Goal: Task Accomplishment & Management: Manage account settings

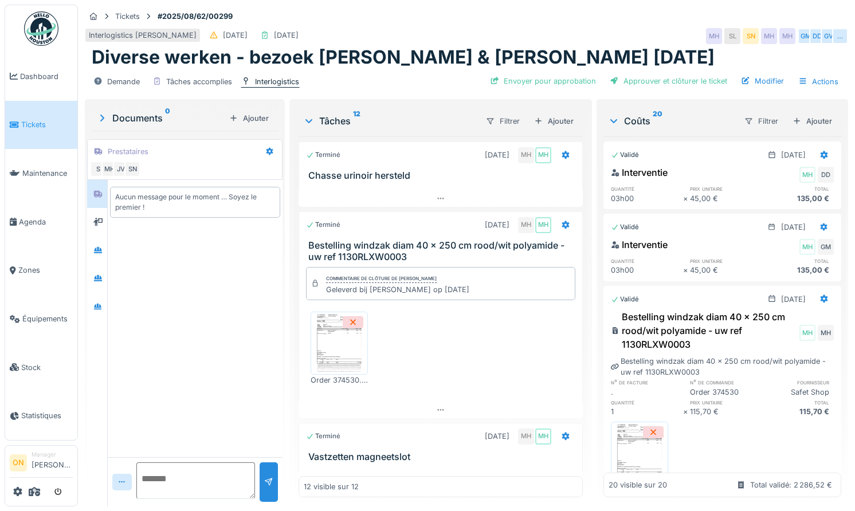
click at [274, 79] on div "Interlogistics" at bounding box center [277, 81] width 44 height 11
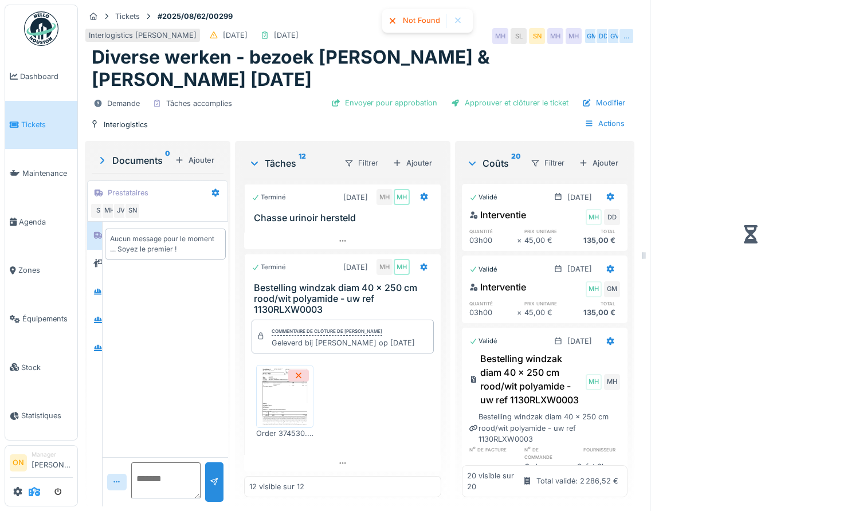
click at [32, 491] on icon at bounding box center [34, 491] width 11 height 9
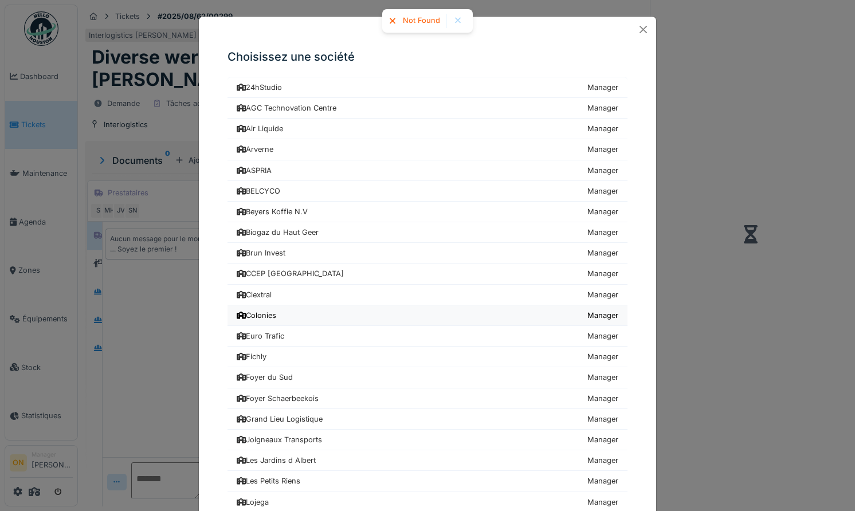
scroll to position [557, 0]
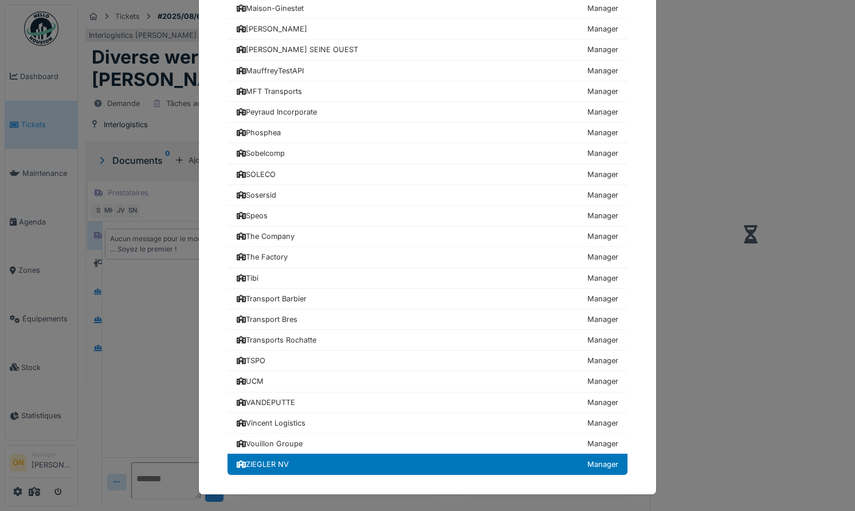
click at [267, 465] on div "ZIEGLER NV" at bounding box center [263, 464] width 52 height 11
click at [154, 379] on div "Choisissez une société 24hStudio Manager AGC Technovation Centre Manager Air Li…" at bounding box center [427, 255] width 855 height 511
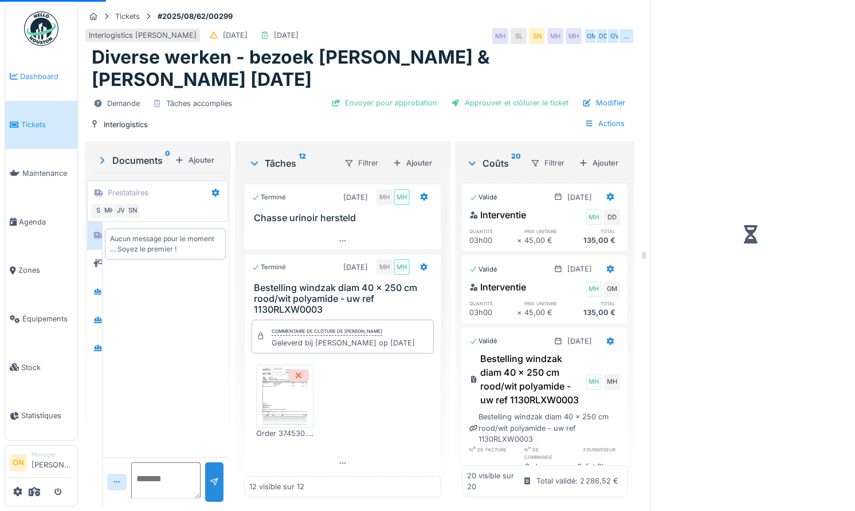
click at [49, 75] on span "Dashboard" at bounding box center [46, 76] width 53 height 11
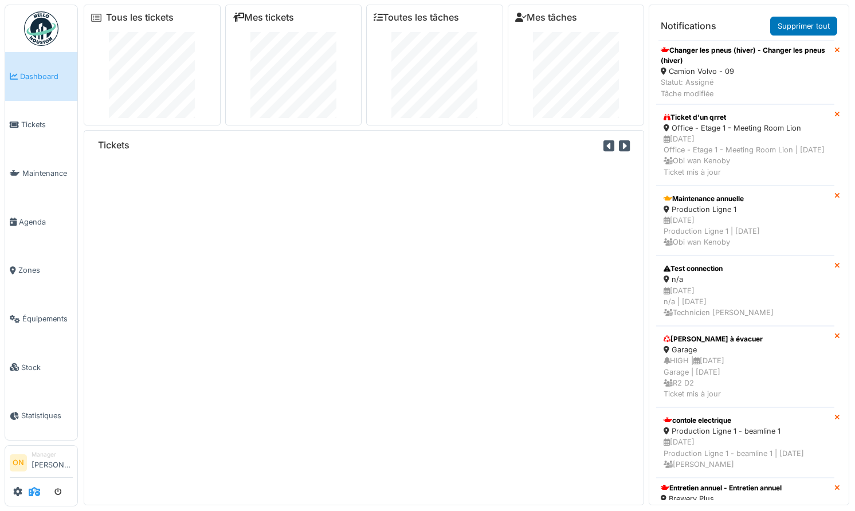
click at [33, 497] on span at bounding box center [34, 492] width 11 height 19
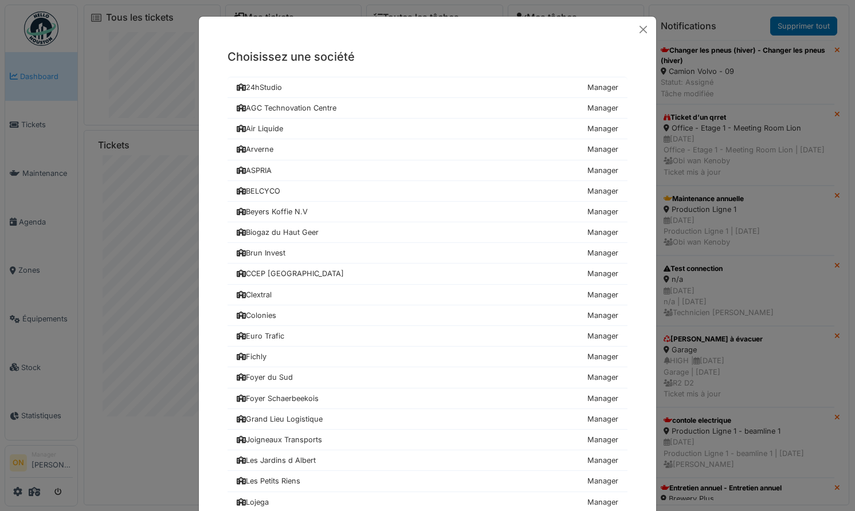
scroll to position [557, 0]
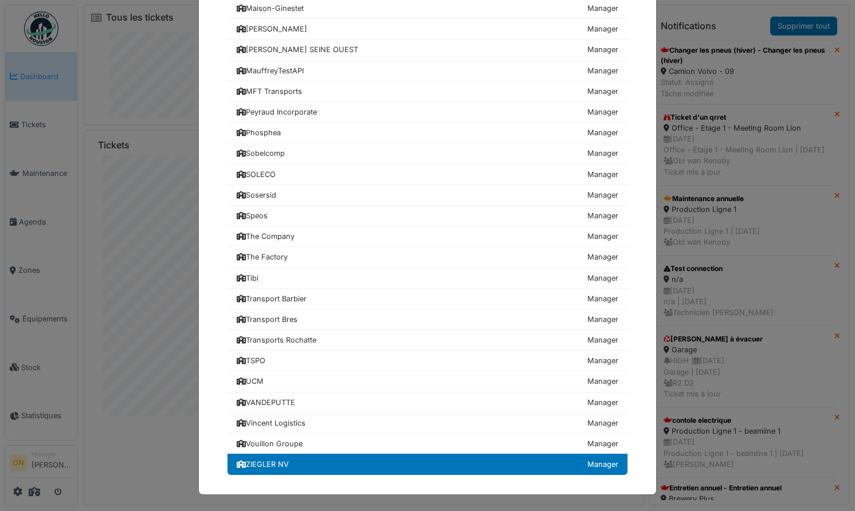
drag, startPoint x: 88, startPoint y: 236, endPoint x: 75, endPoint y: 195, distance: 42.1
click at [88, 232] on div "Choisissez une société 24hStudio Manager AGC Technovation Centre Manager Air Li…" at bounding box center [427, 255] width 855 height 511
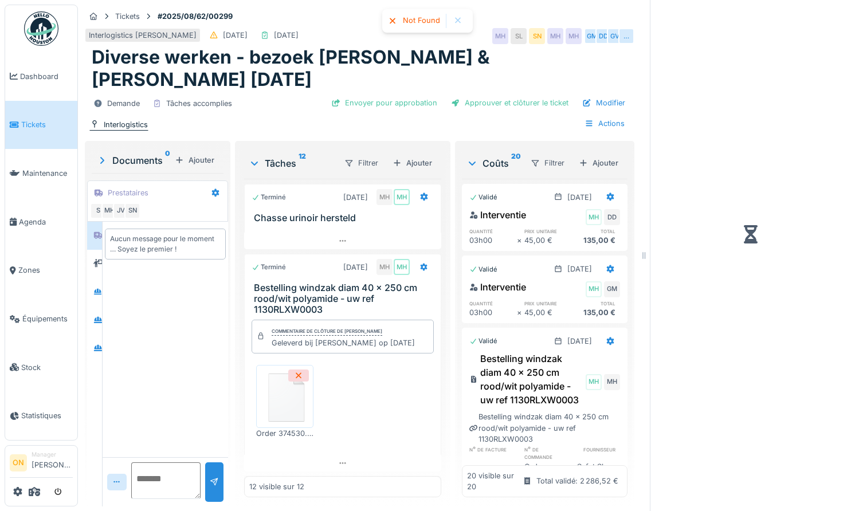
click at [119, 119] on div "Interlogistics" at bounding box center [126, 124] width 44 height 11
click at [29, 127] on span "Tickets" at bounding box center [47, 124] width 52 height 11
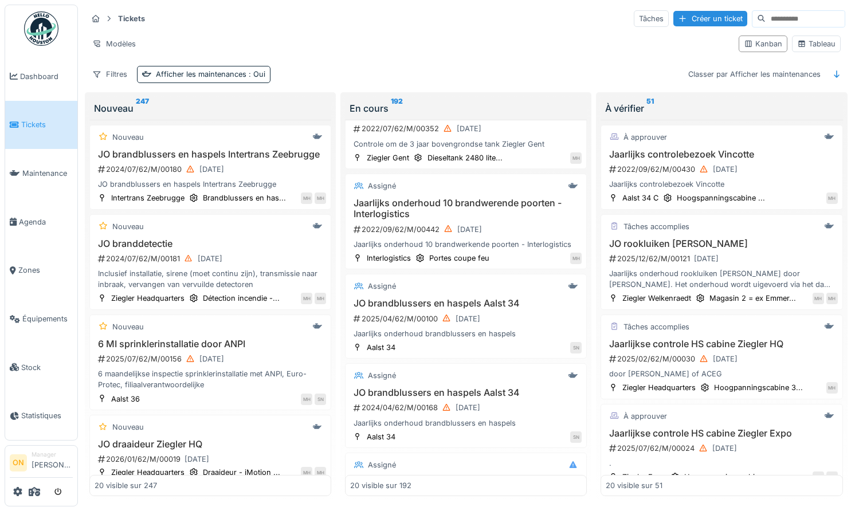
scroll to position [811, 0]
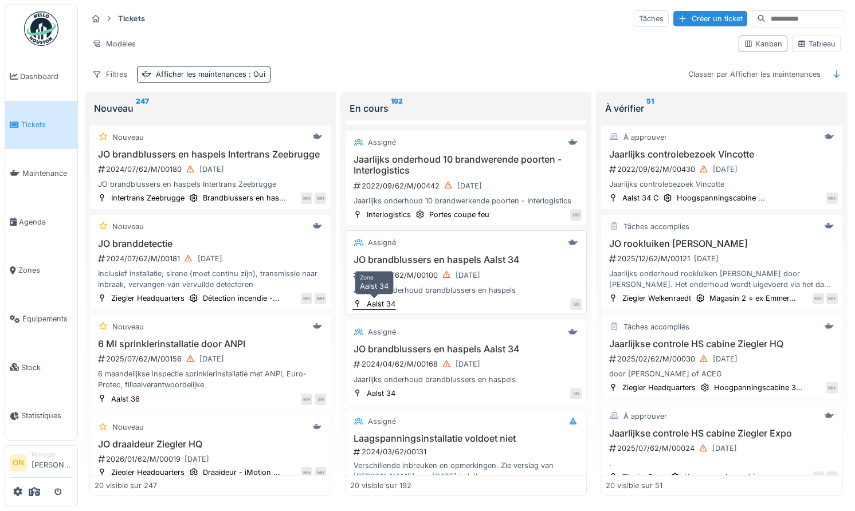
click at [379, 305] on div "Aalst 34" at bounding box center [381, 304] width 29 height 11
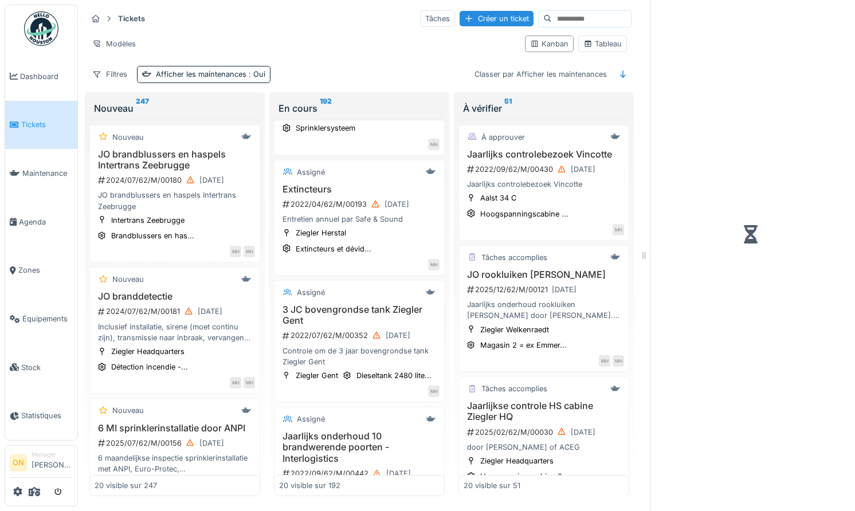
scroll to position [1072, 0]
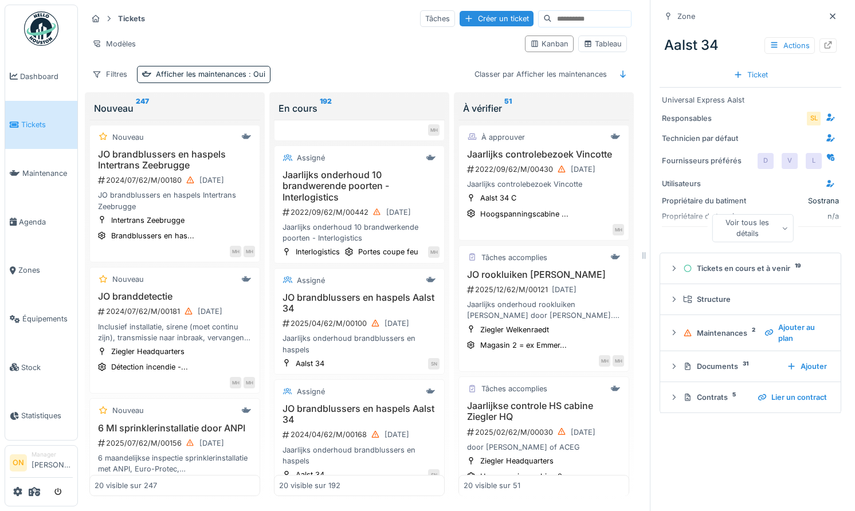
click at [738, 233] on div "Voir tous les détails" at bounding box center [753, 228] width 82 height 28
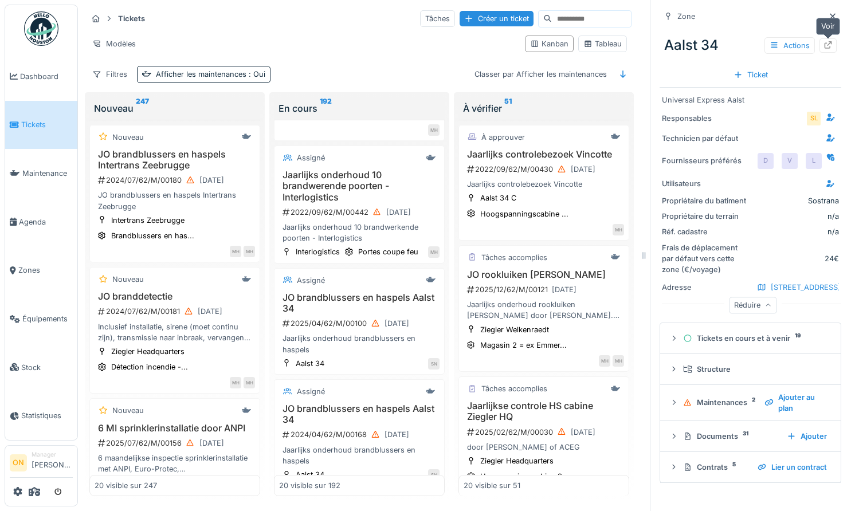
click at [829, 44] on icon at bounding box center [828, 44] width 9 height 7
click at [381, 298] on h3 "JO brandblussers en haspels Aalst 34" at bounding box center [359, 303] width 161 height 22
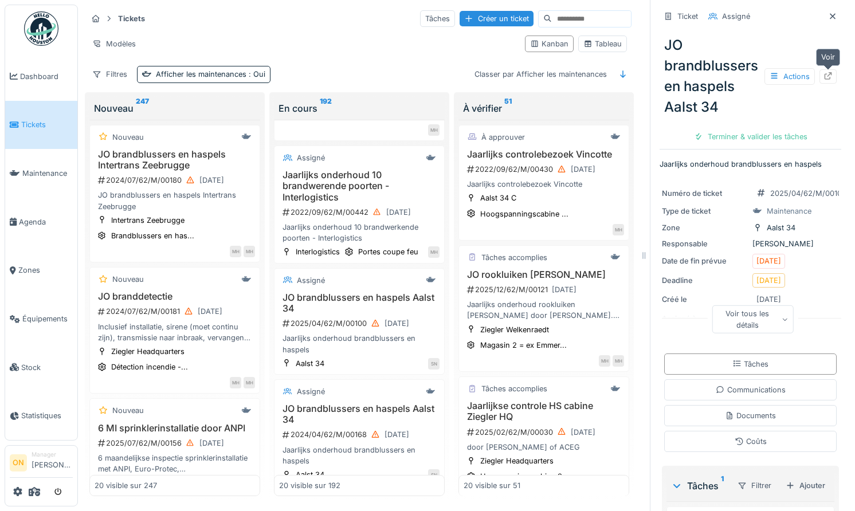
click at [830, 77] on icon at bounding box center [828, 75] width 9 height 7
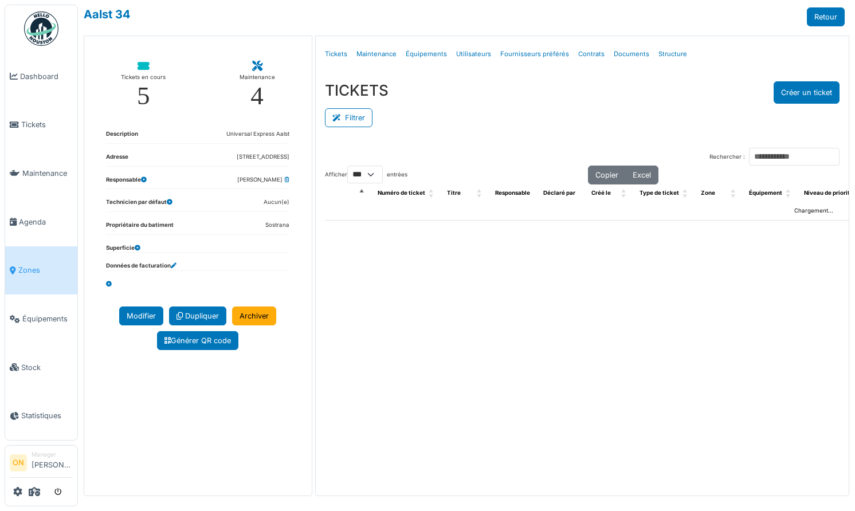
select select "***"
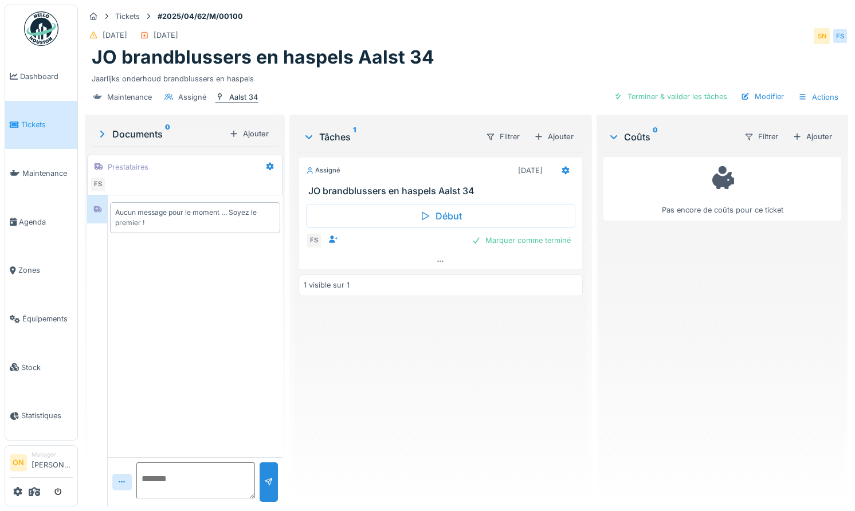
click at [243, 95] on div "Aalst 34" at bounding box center [243, 97] width 29 height 11
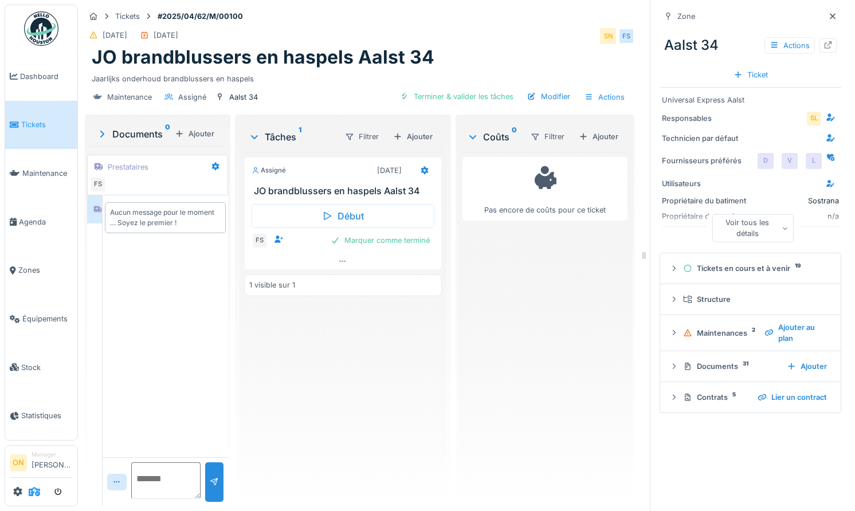
click at [32, 488] on icon at bounding box center [34, 491] width 11 height 9
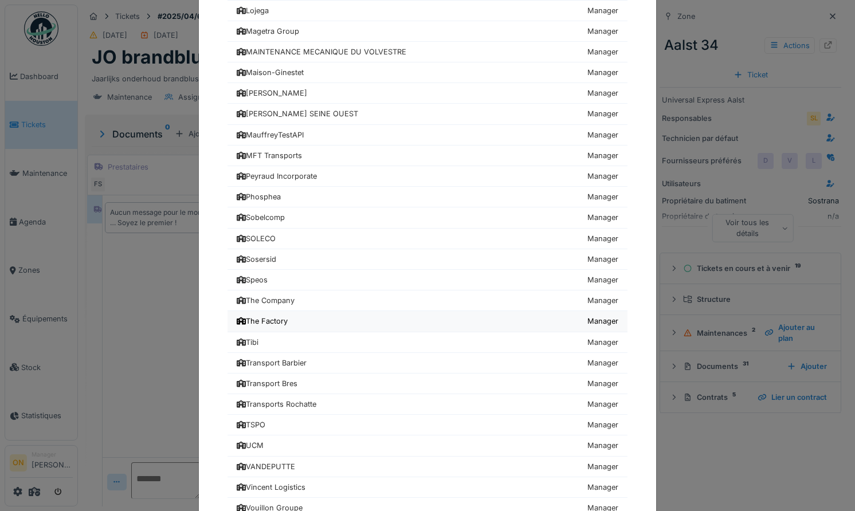
scroll to position [495, 0]
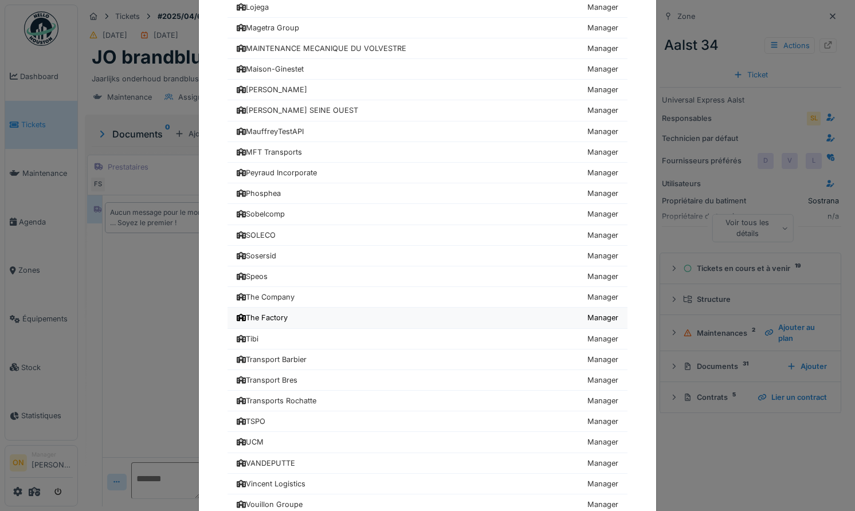
click at [292, 322] on link "The Factory Manager" at bounding box center [428, 318] width 400 height 21
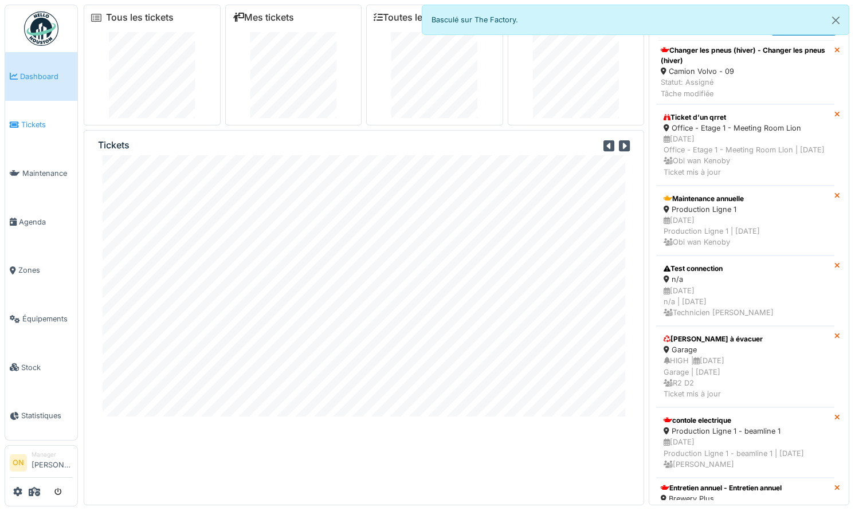
click at [33, 120] on span "Tickets" at bounding box center [47, 124] width 52 height 11
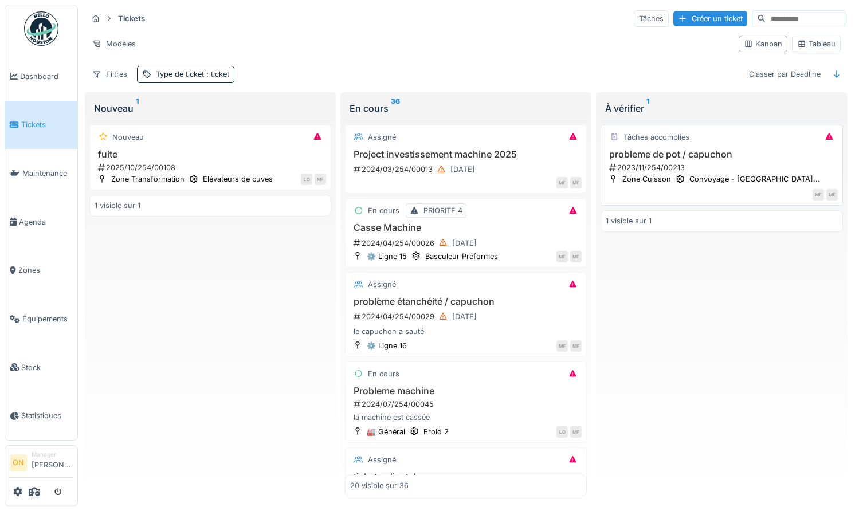
click at [648, 159] on h3 "probleme de pot / capuchon" at bounding box center [722, 154] width 232 height 11
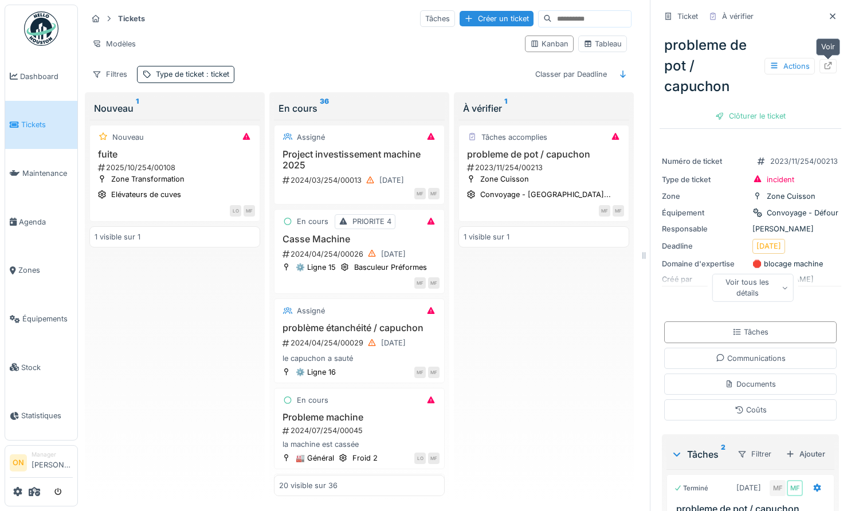
click at [826, 65] on icon at bounding box center [828, 65] width 9 height 7
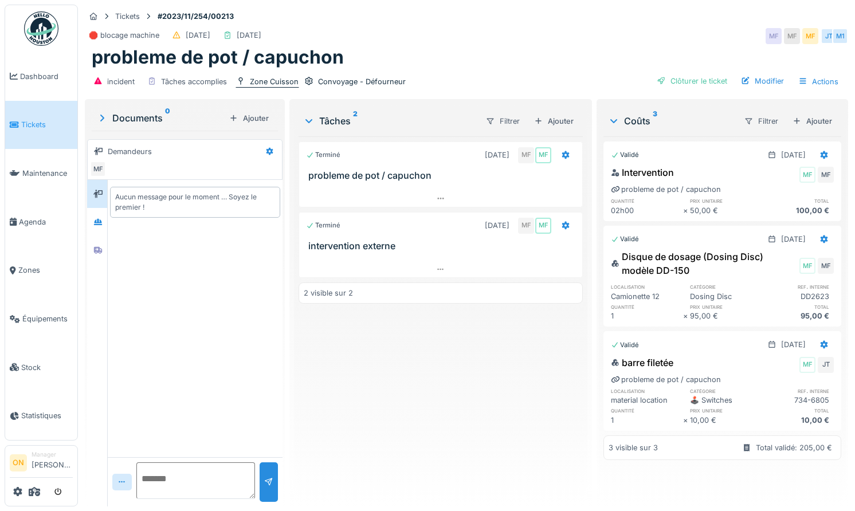
click at [278, 83] on div "Zone Cuisson" at bounding box center [274, 81] width 49 height 11
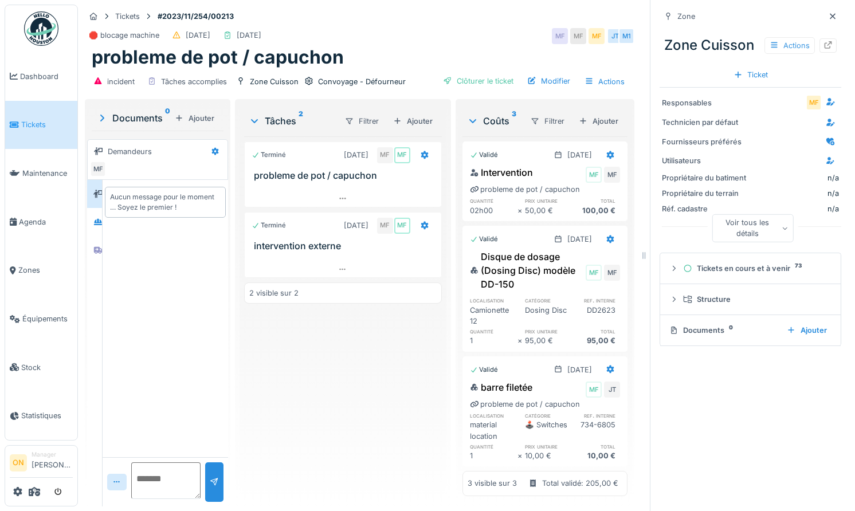
click at [782, 45] on div "Actions" at bounding box center [790, 45] width 50 height 17
click at [781, 68] on div "Modifier" at bounding box center [806, 70] width 77 height 17
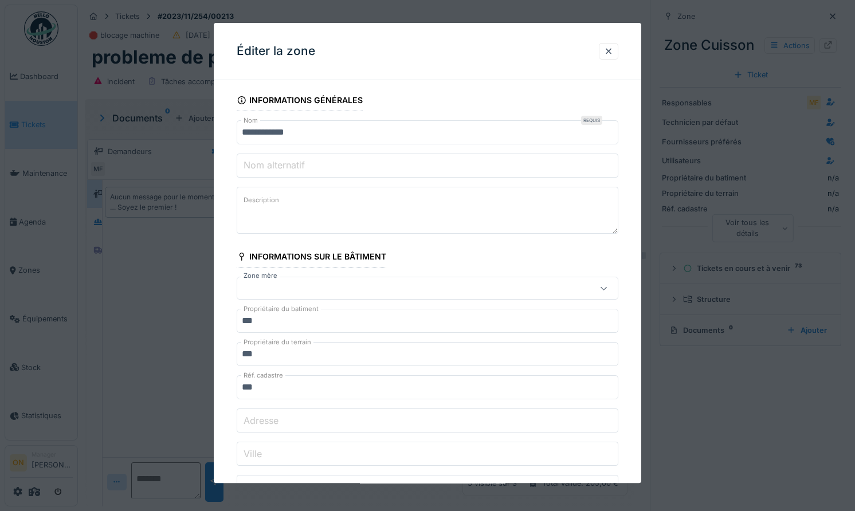
click at [293, 164] on label "Nom alternatif" at bounding box center [274, 165] width 66 height 14
click at [293, 164] on input "Nom alternatif" at bounding box center [428, 166] width 382 height 24
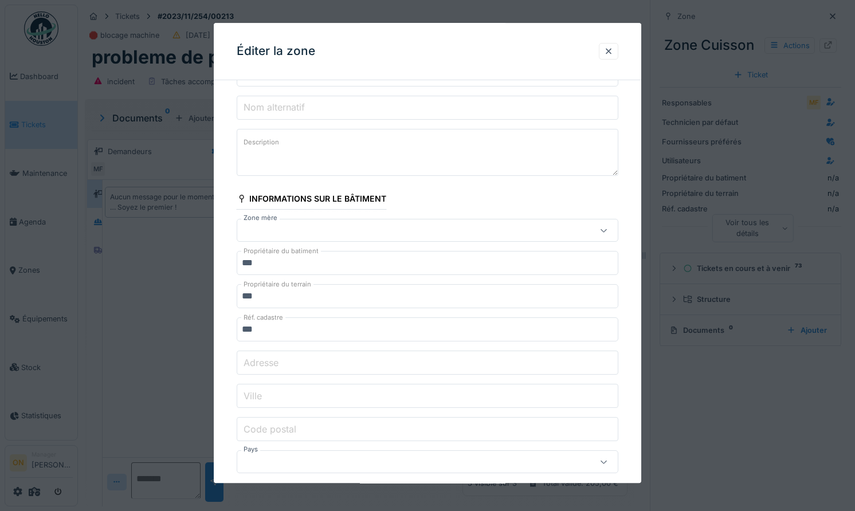
scroll to position [63, 0]
click at [271, 257] on input "***" at bounding box center [428, 258] width 382 height 24
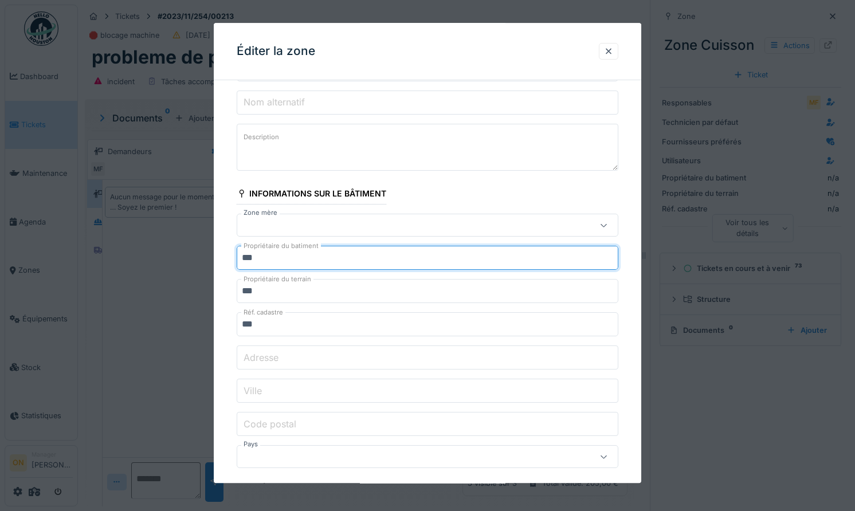
click at [271, 257] on input "***" at bounding box center [428, 258] width 382 height 24
type input "**********"
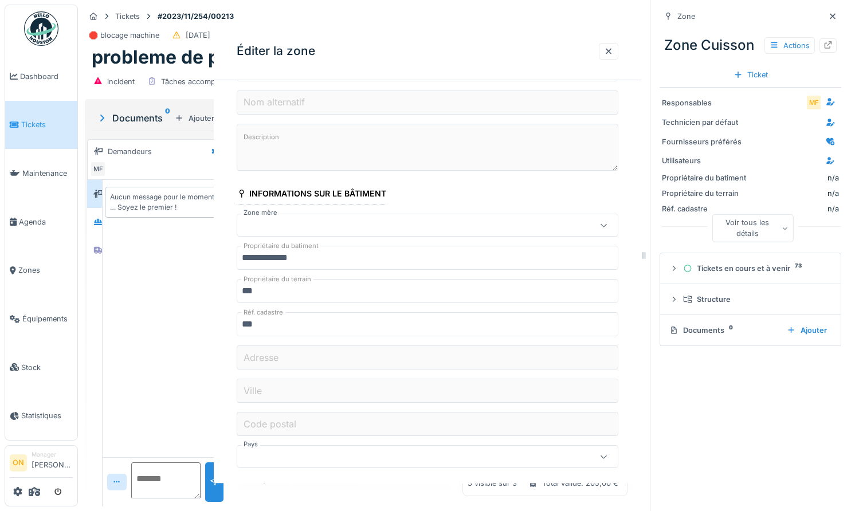
scroll to position [0, 0]
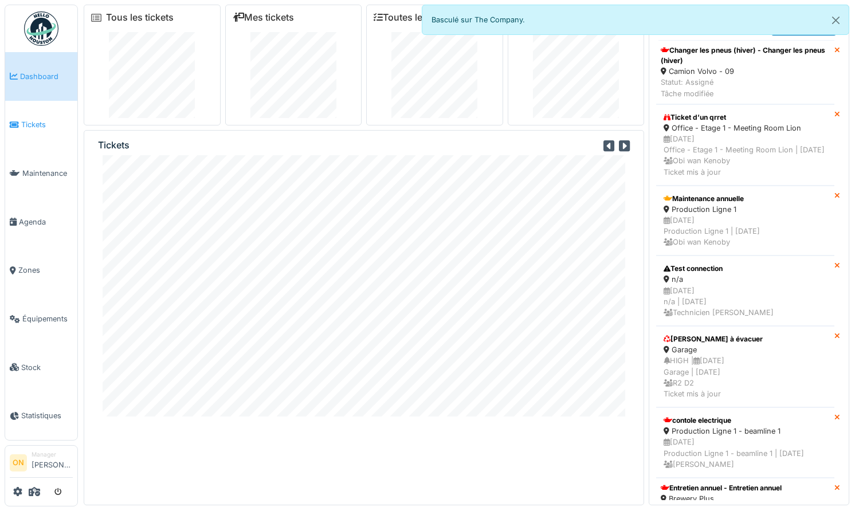
click at [34, 126] on span "Tickets" at bounding box center [47, 124] width 52 height 11
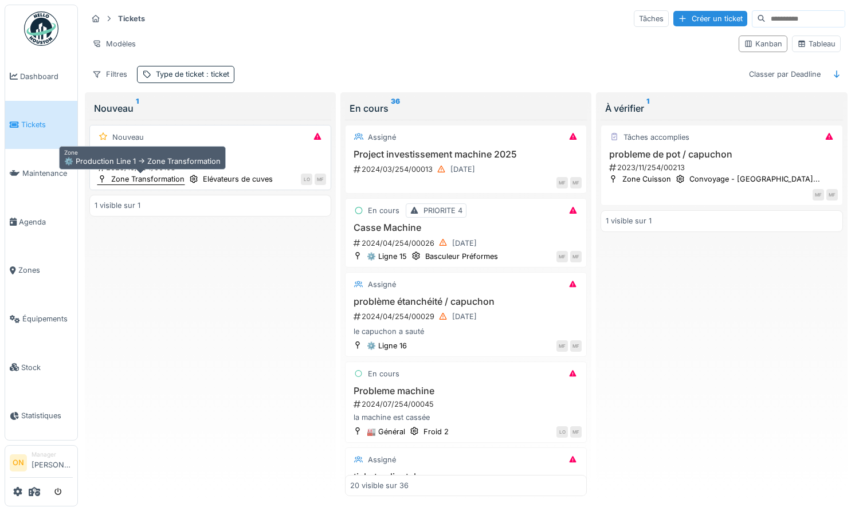
click at [123, 181] on div "Zone Transformation" at bounding box center [147, 179] width 73 height 11
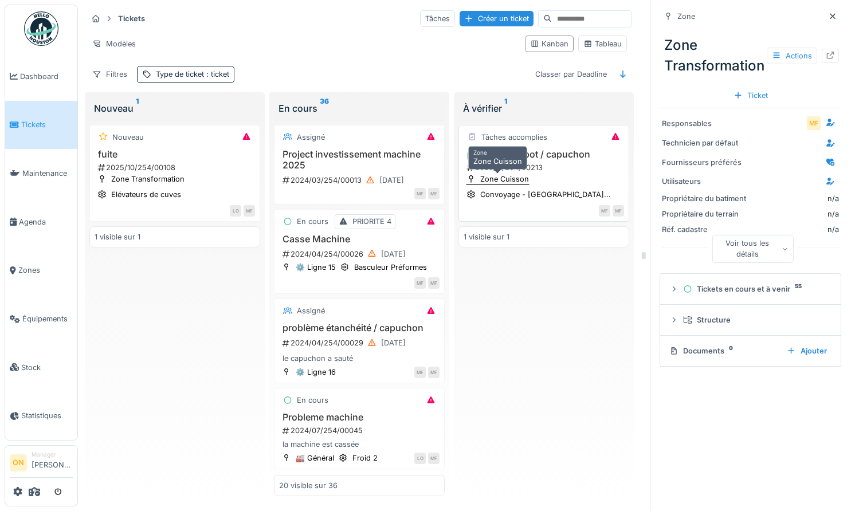
click at [486, 182] on div "Zone Cuisson" at bounding box center [504, 179] width 49 height 11
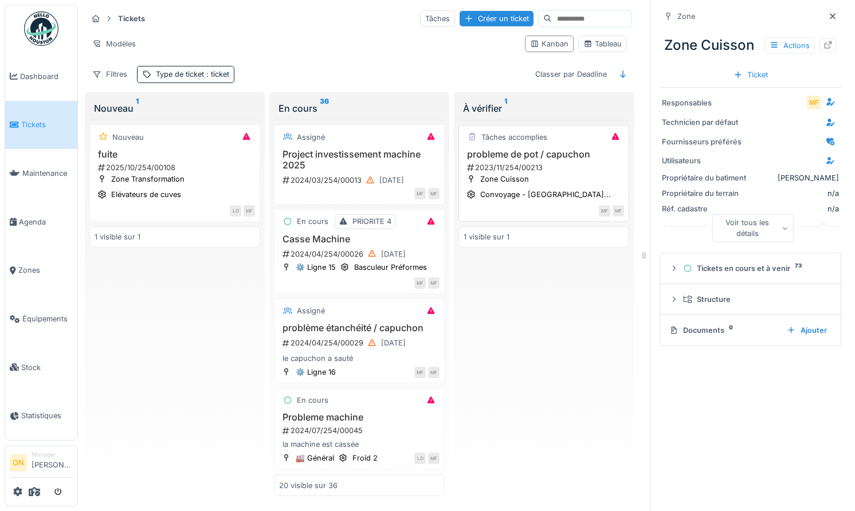
click at [547, 159] on h3 "probleme de pot / capuchon" at bounding box center [544, 154] width 161 height 11
